Goal: Information Seeking & Learning: Understand process/instructions

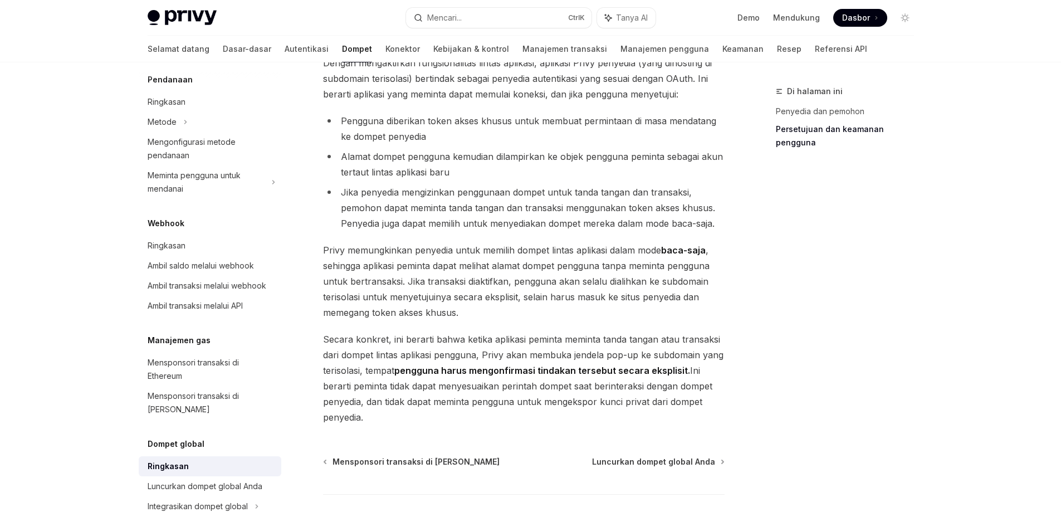
scroll to position [956, 0]
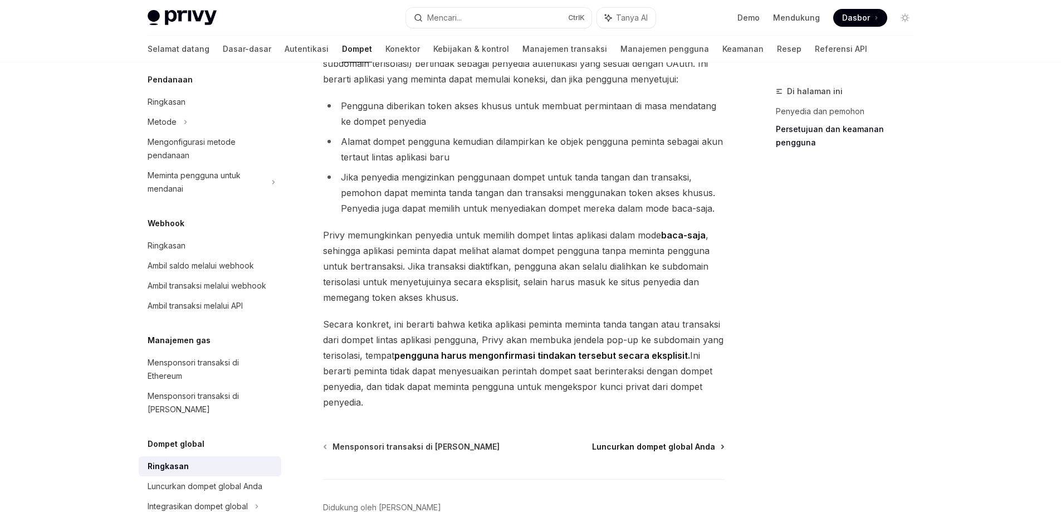
click at [664, 449] on font "Luncurkan dompet global Anda" at bounding box center [653, 446] width 123 height 9
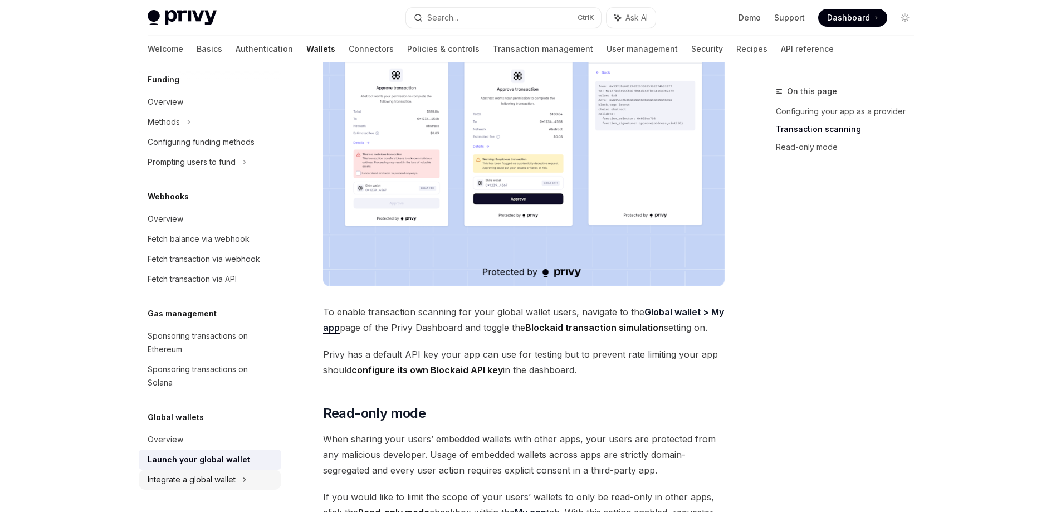
scroll to position [668, 0]
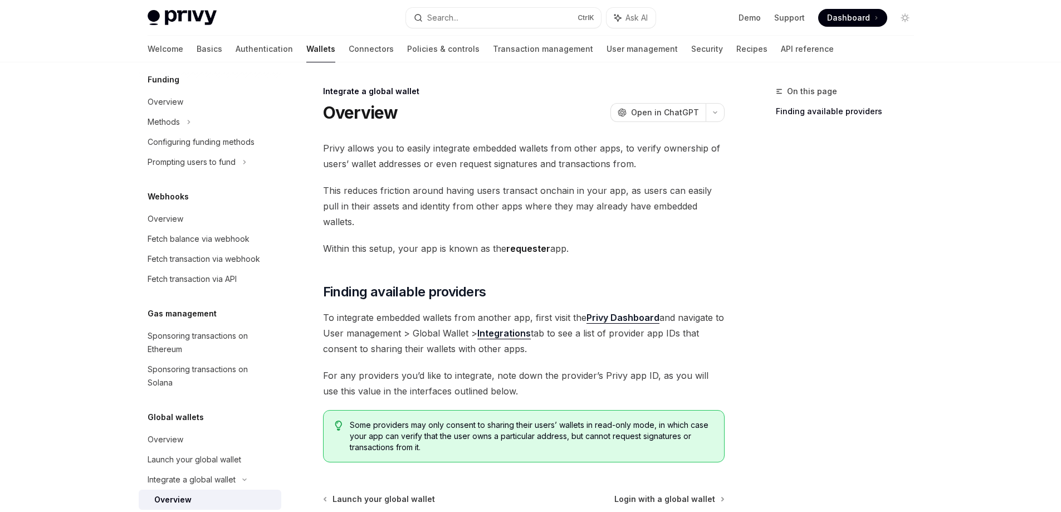
scroll to position [592, 0]
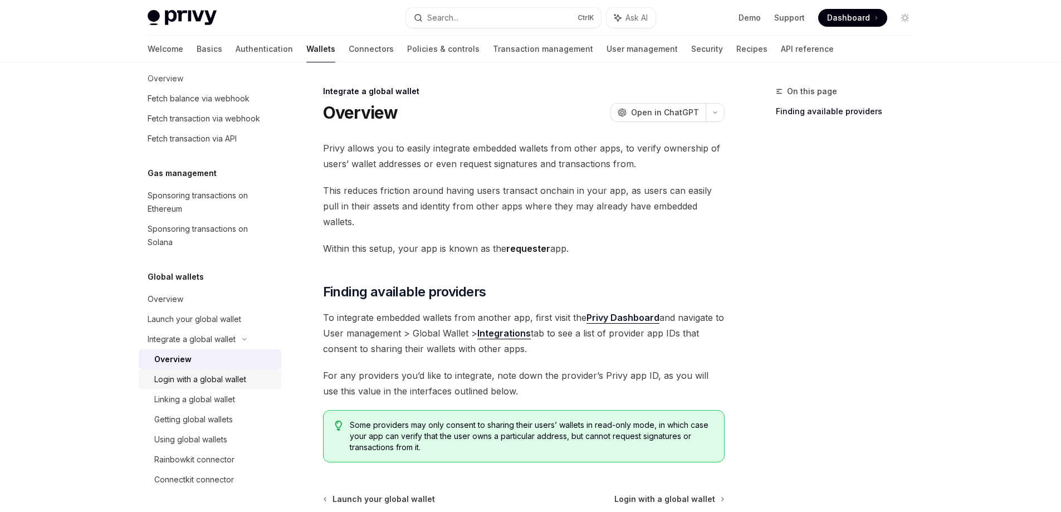
click at [217, 381] on div "Login with a global wallet" at bounding box center [200, 379] width 92 height 13
type textarea "*"
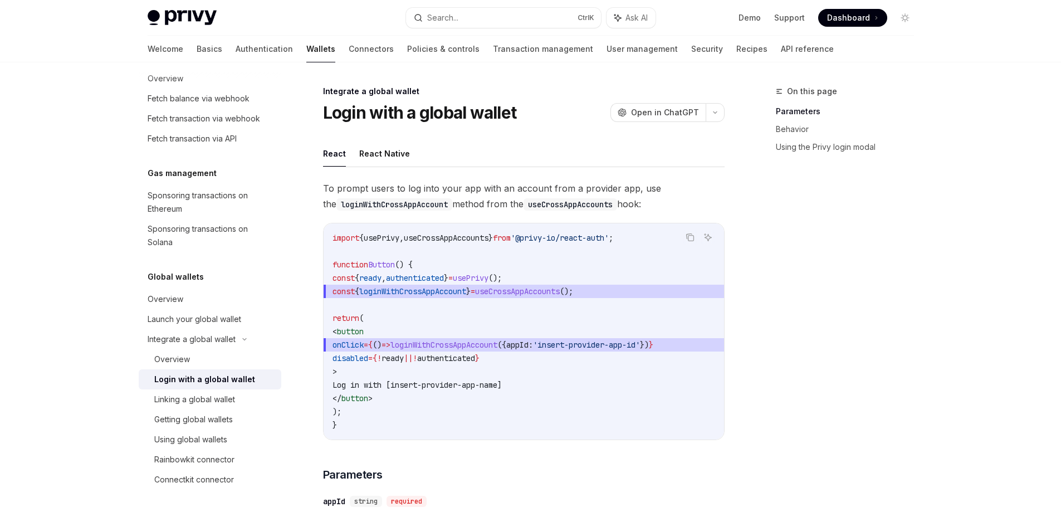
drag, startPoint x: 322, startPoint y: 187, endPoint x: 652, endPoint y: 209, distance: 330.4
copy span "To prompt users to log into your app with an account from a provider app, use t…"
click at [686, 239] on icon "Copy the contents from the code block" at bounding box center [690, 237] width 9 height 9
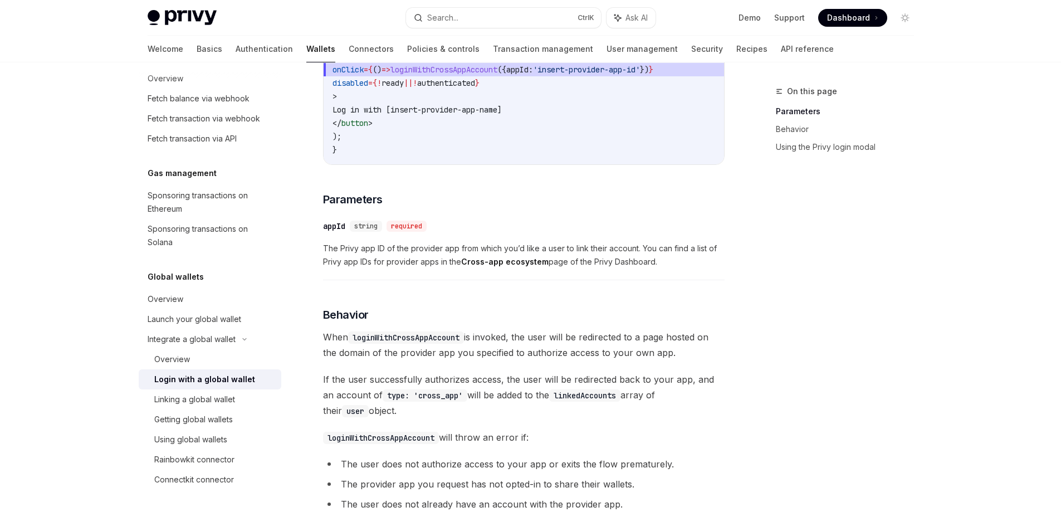
scroll to position [278, 0]
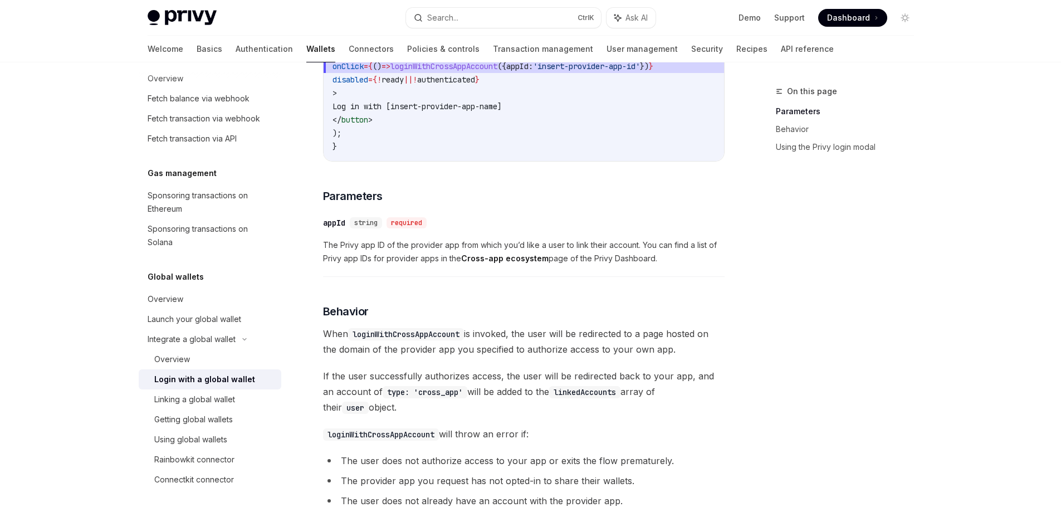
click at [346, 190] on div "To prompt users to log into your app with an account from a provider app, use t…" at bounding box center [524, 370] width 402 height 937
click at [345, 203] on span "Parameters" at bounding box center [353, 196] width 60 height 16
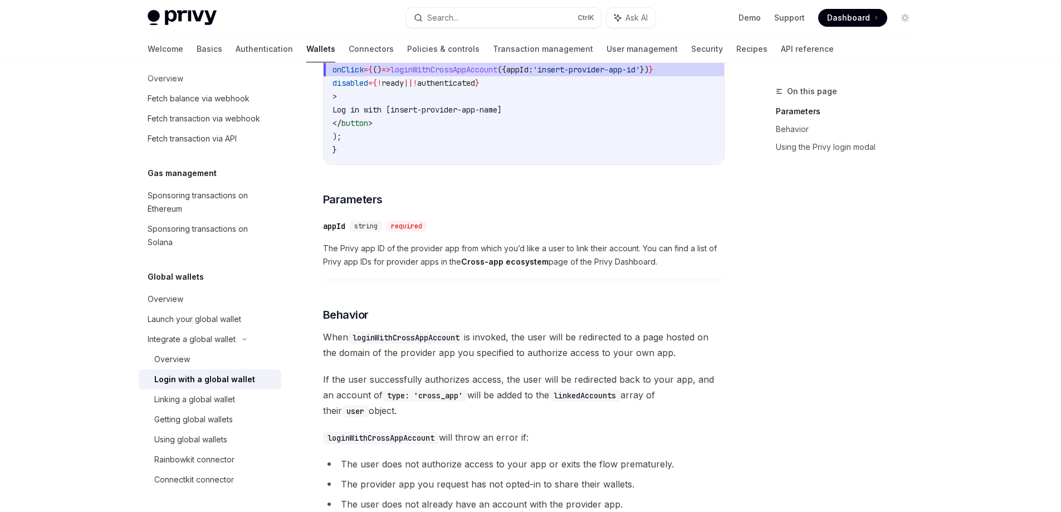
scroll to position [259, 0]
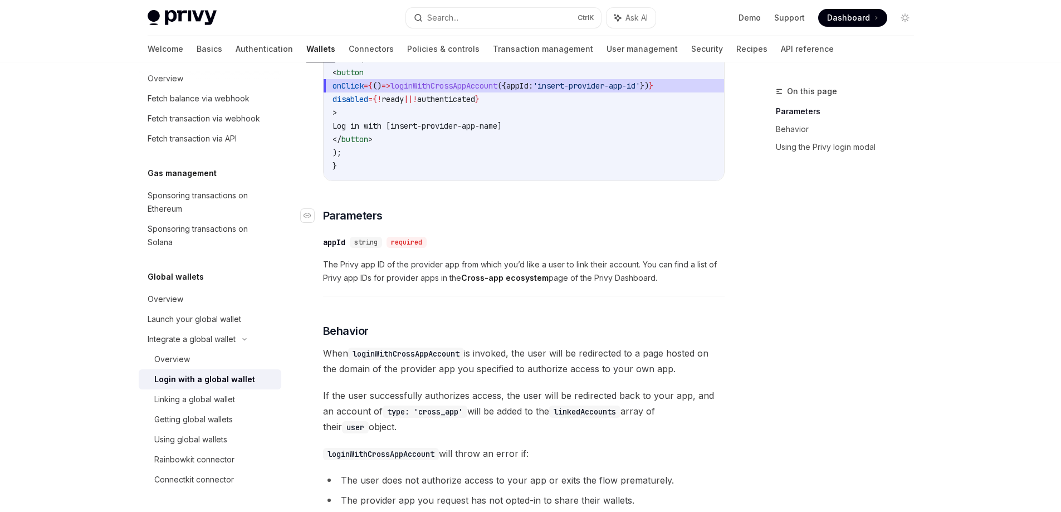
drag, startPoint x: 720, startPoint y: 392, endPoint x: 315, endPoint y: 219, distance: 440.2
click at [323, 219] on div "To prompt users to log into your app with an account from a provider app, use t…" at bounding box center [524, 389] width 402 height 937
copy div "​ Loremipsum ​ dolOr sitame consecte Adi Elits doe TE in utl etdolore mag aliq …"
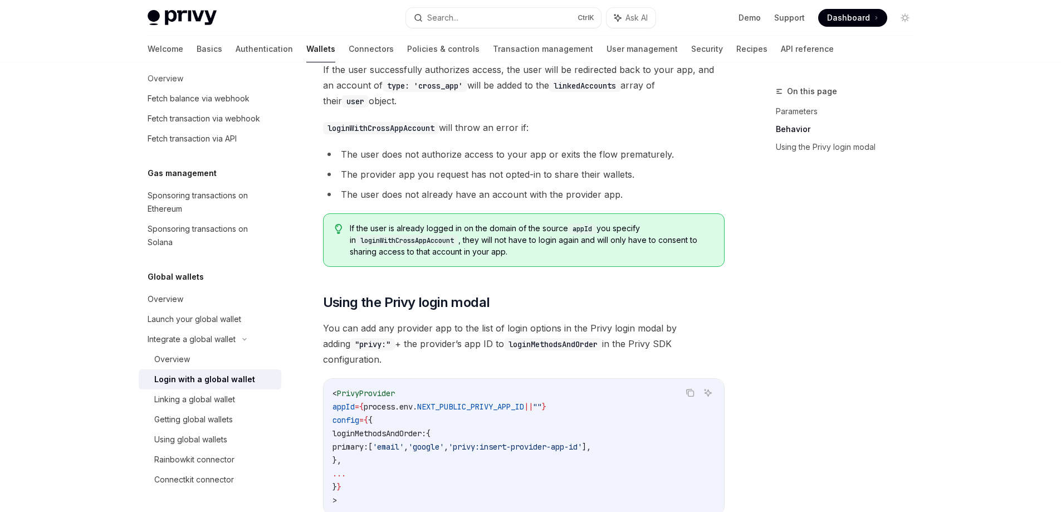
scroll to position [649, 0]
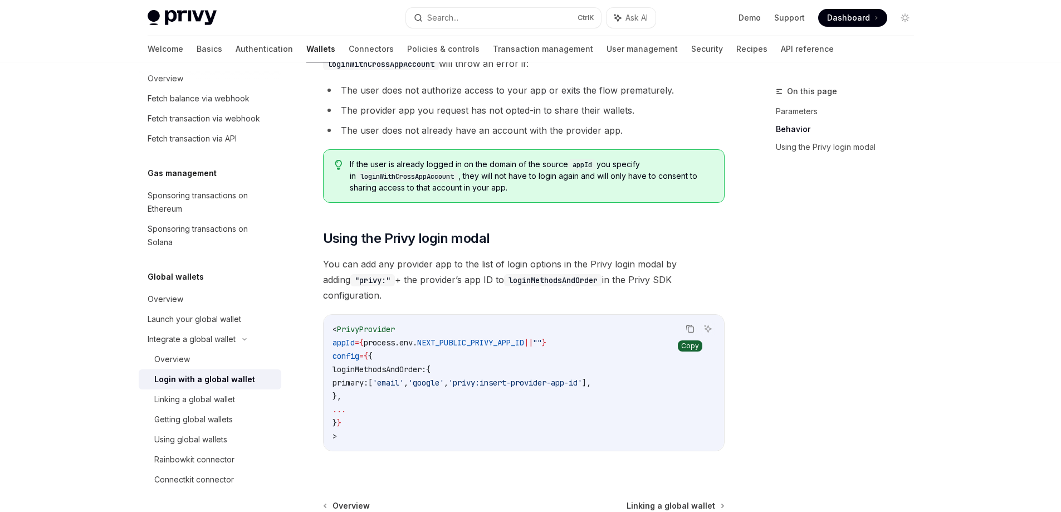
click at [691, 324] on icon "Copy the contents from the code block" at bounding box center [690, 328] width 9 height 9
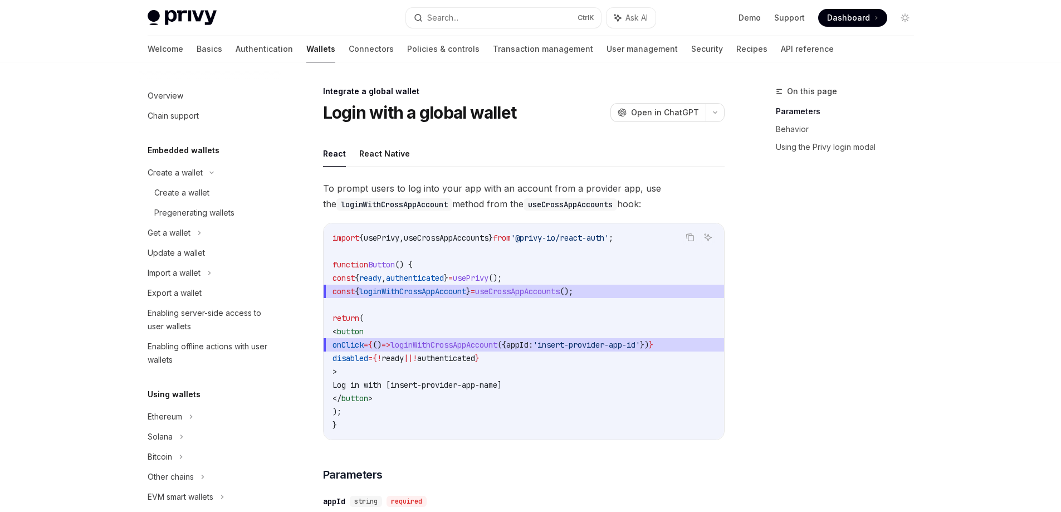
scroll to position [603, 0]
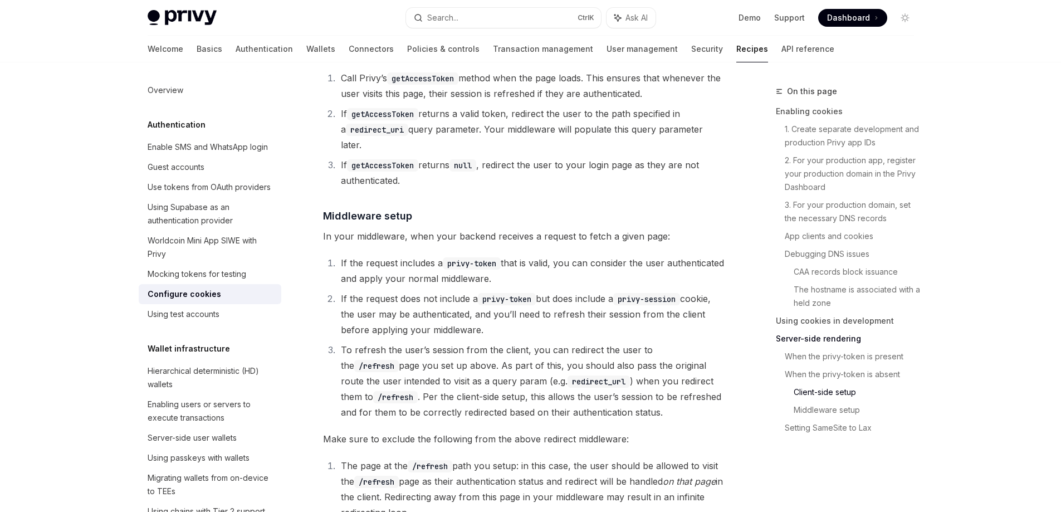
scroll to position [3063, 0]
